Goal: Task Accomplishment & Management: Use online tool/utility

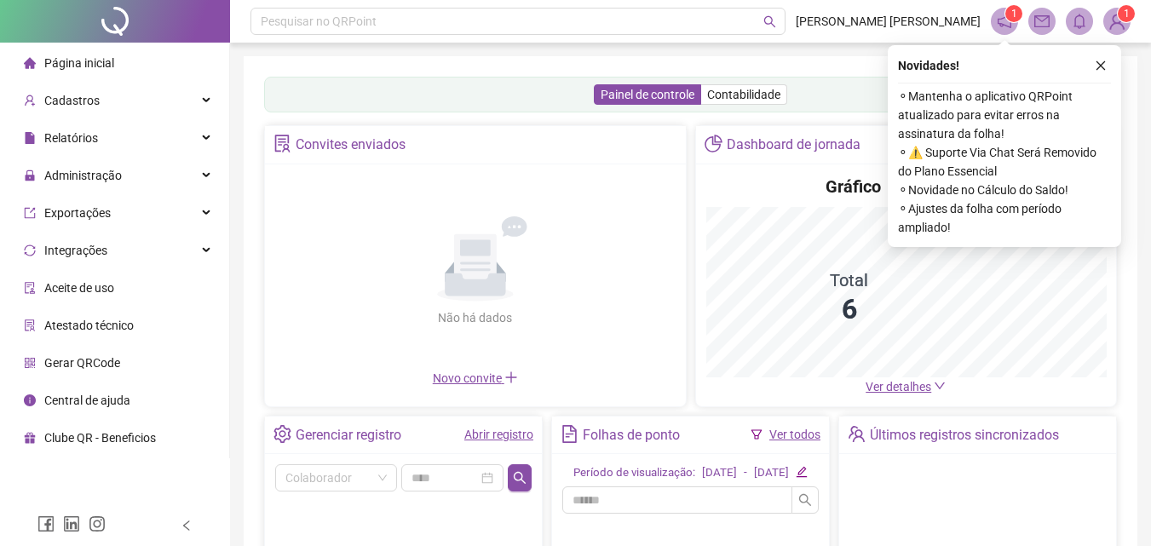
click at [115, 365] on span "Gerar QRCode" at bounding box center [82, 363] width 76 height 14
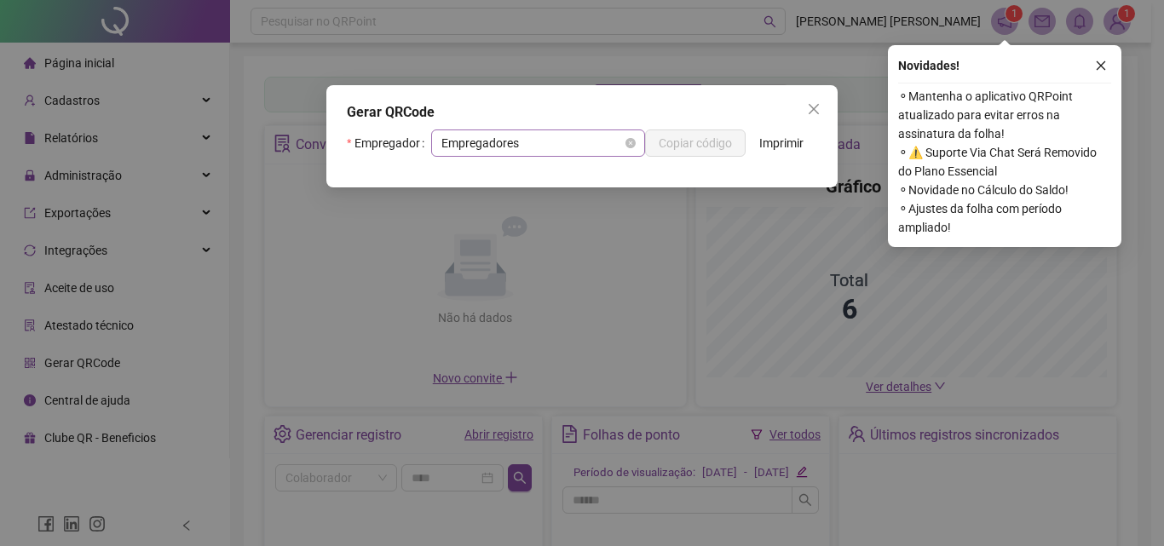
click at [561, 141] on span "Empregadores" at bounding box center [537, 143] width 193 height 26
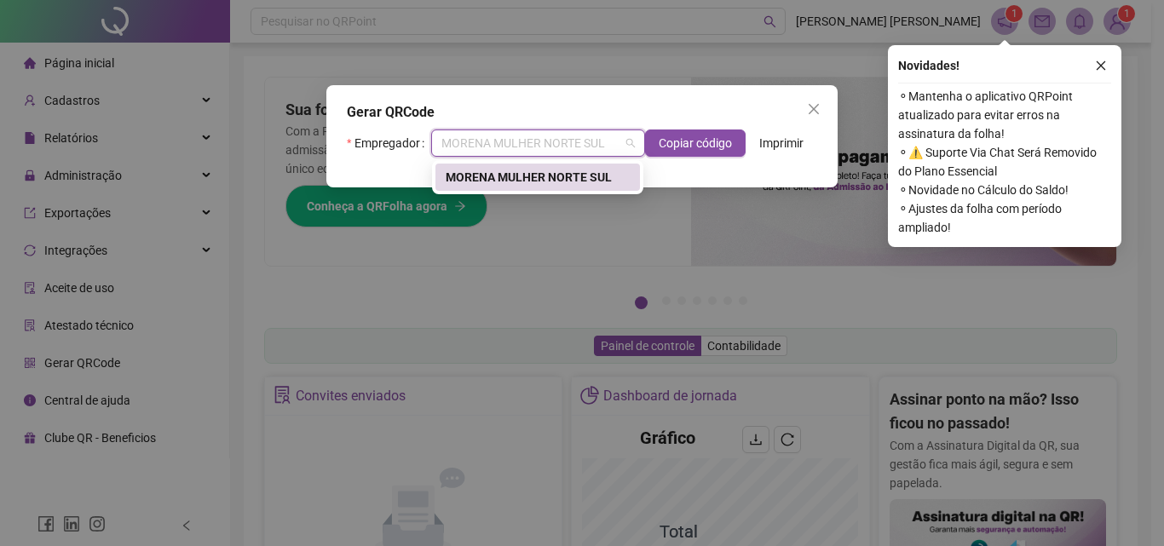
click at [537, 177] on div "MORENA MULHER NORTE SUL" at bounding box center [538, 177] width 184 height 19
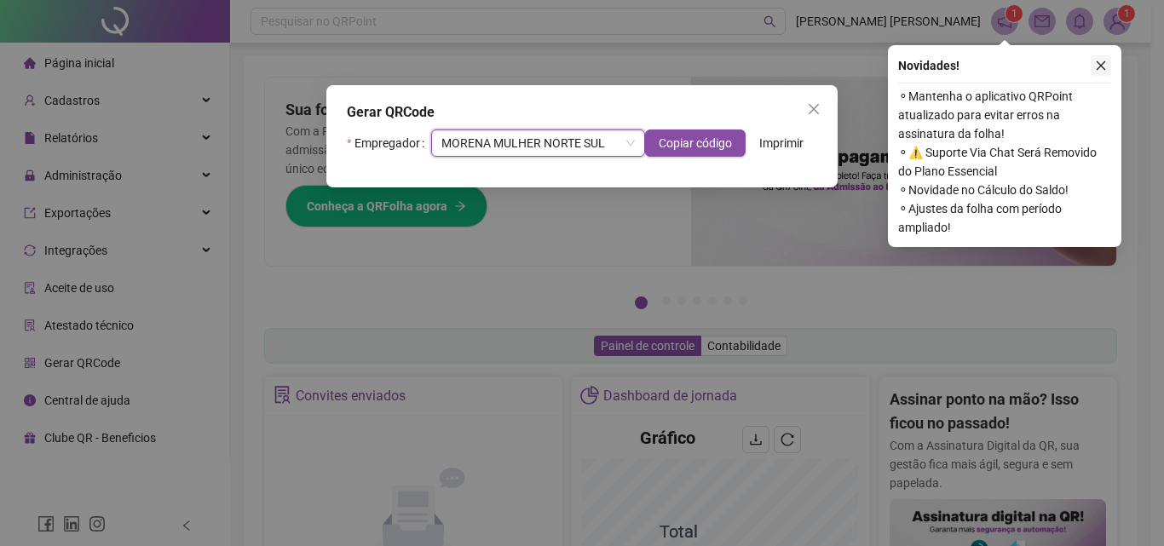
click at [1101, 62] on icon "close" at bounding box center [1101, 66] width 12 height 12
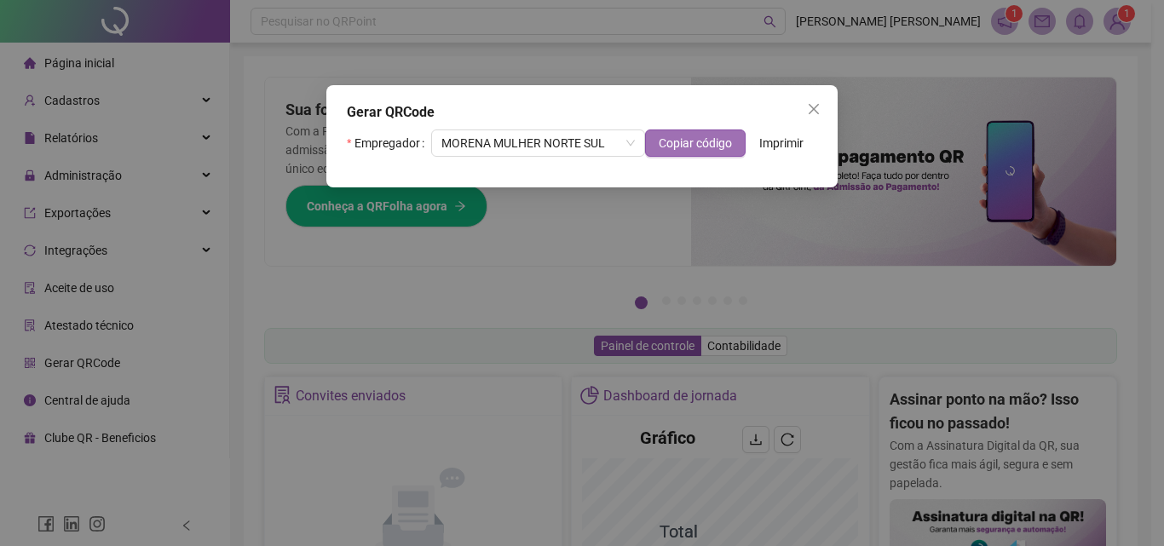
click at [699, 147] on span "Copiar código" at bounding box center [695, 143] width 73 height 19
